Goal: Information Seeking & Learning: Compare options

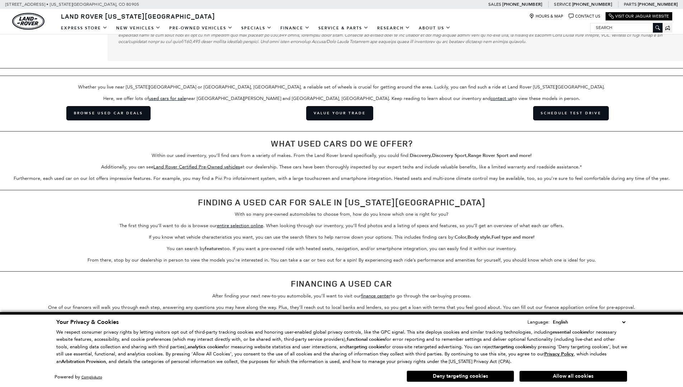
scroll to position [0, 1]
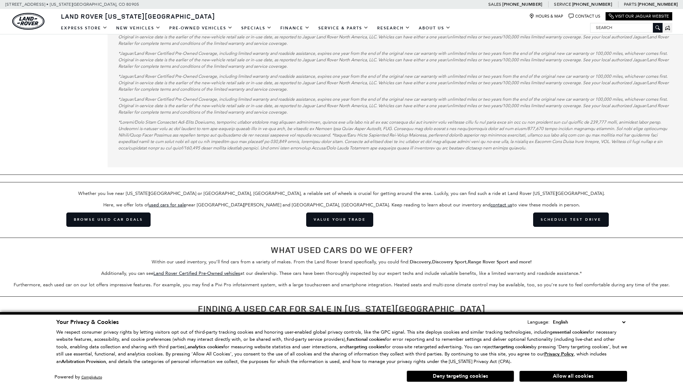
scroll to position [1355, 0]
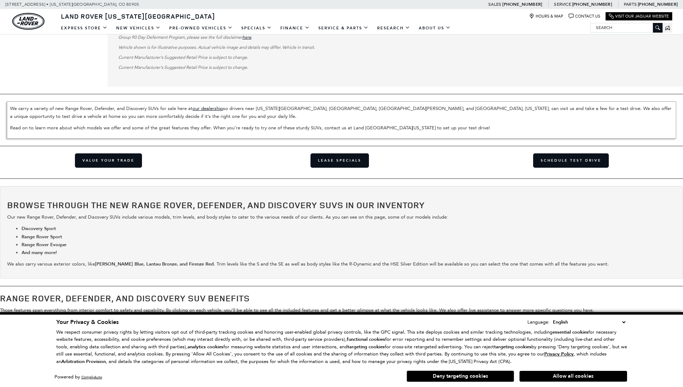
scroll to position [1704, 0]
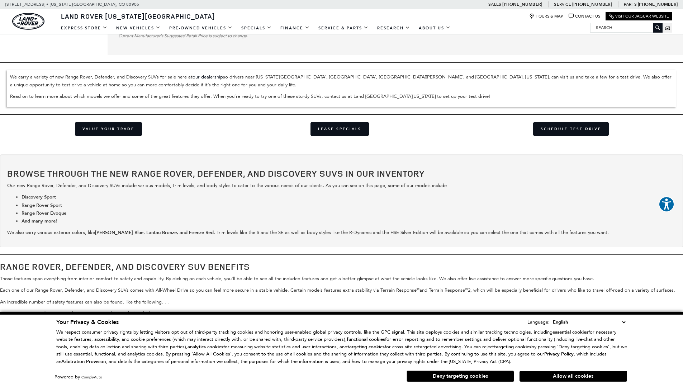
scroll to position [950, 0]
